Goal: Find specific page/section: Find specific page/section

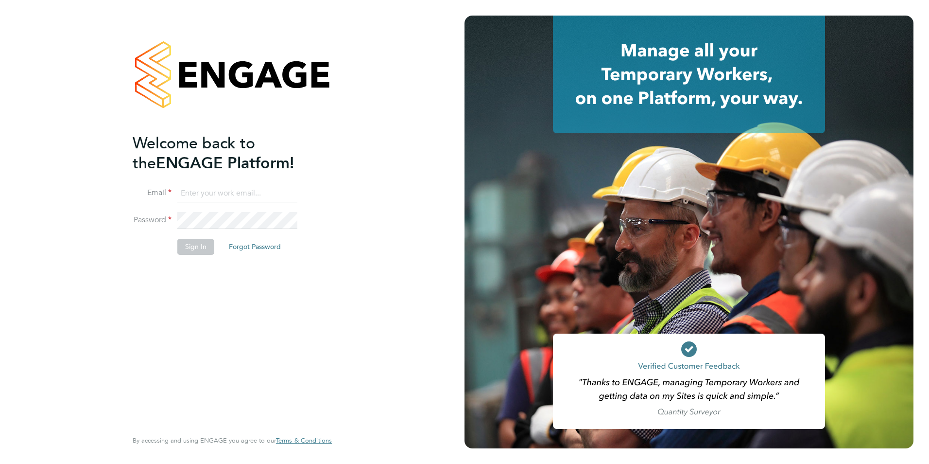
type input "qasim@supremeprotection.co.uk"
click at [210, 251] on button "Sign In" at bounding box center [195, 247] width 37 height 16
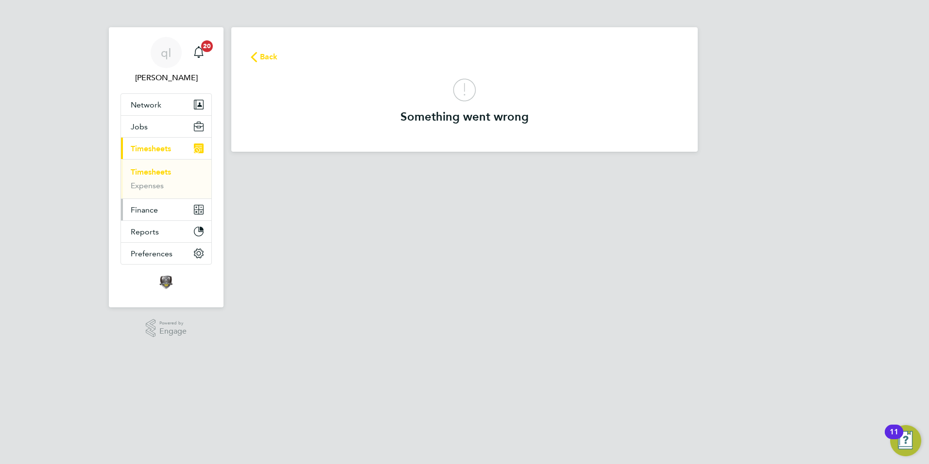
click at [142, 212] on span "Finance" at bounding box center [144, 209] width 27 height 9
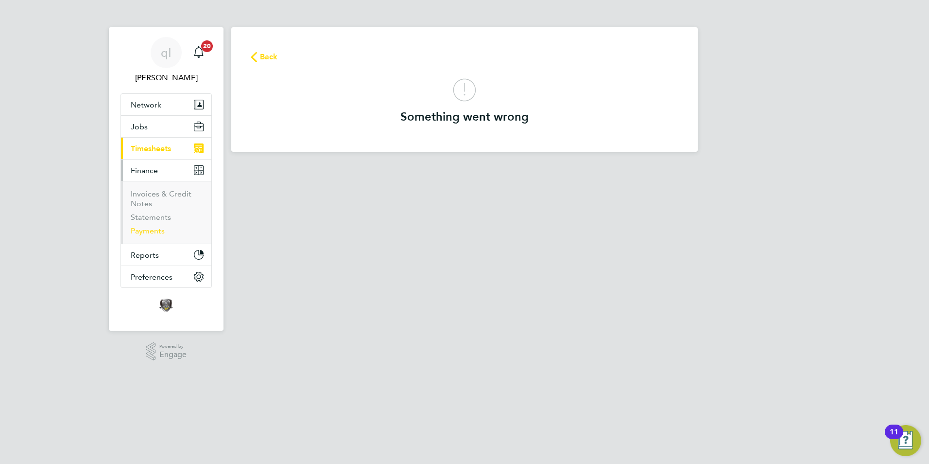
click at [156, 232] on link "Payments" at bounding box center [148, 230] width 34 height 9
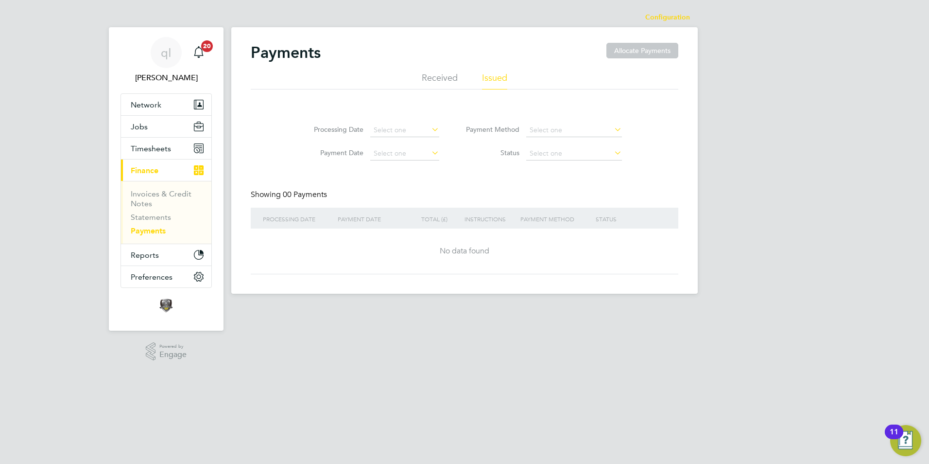
click at [430, 73] on li "Received" at bounding box center [440, 80] width 36 height 17
click at [484, 86] on li "Issued" at bounding box center [494, 80] width 25 height 17
click at [158, 192] on link "Invoices & Credit Notes" at bounding box center [161, 198] width 61 height 19
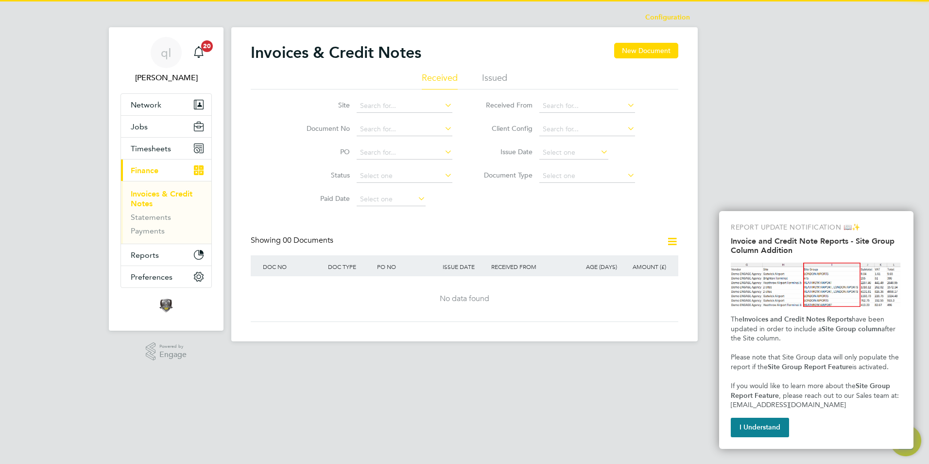
click at [491, 79] on li "Issued" at bounding box center [494, 80] width 25 height 17
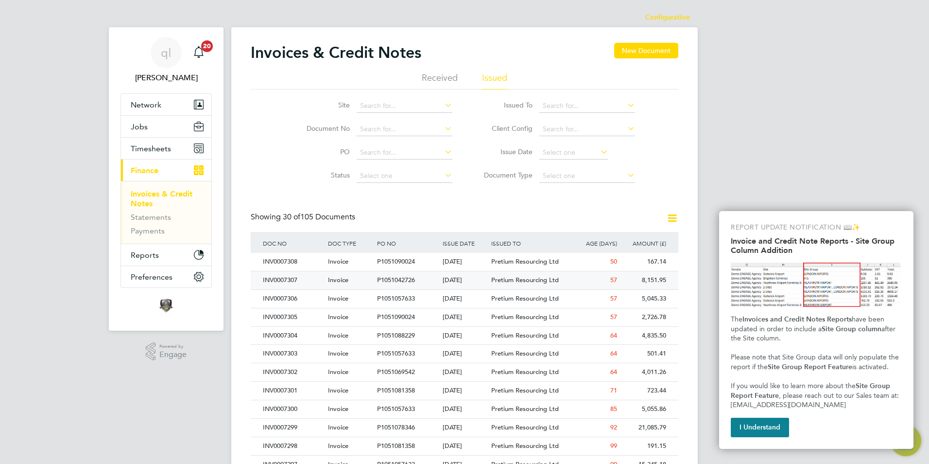
click at [308, 283] on div "INV0007307" at bounding box center [293, 280] width 65 height 18
